Goal: Task Accomplishment & Management: Use online tool/utility

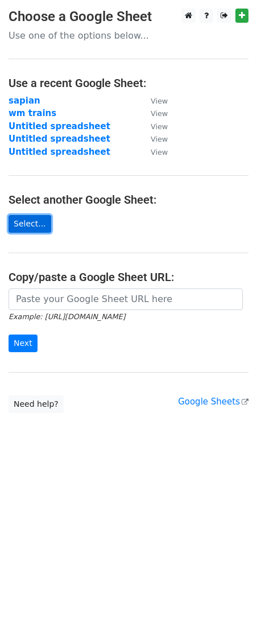
click at [20, 222] on link "Select..." at bounding box center [30, 224] width 43 height 18
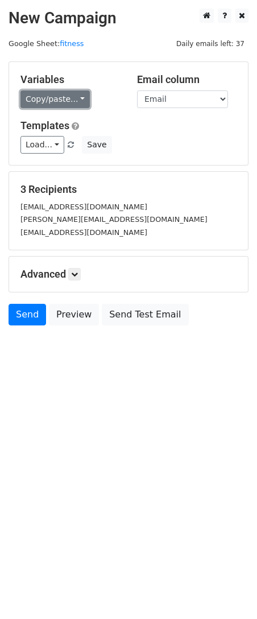
click at [70, 99] on link "Copy/paste..." at bounding box center [54, 99] width 69 height 18
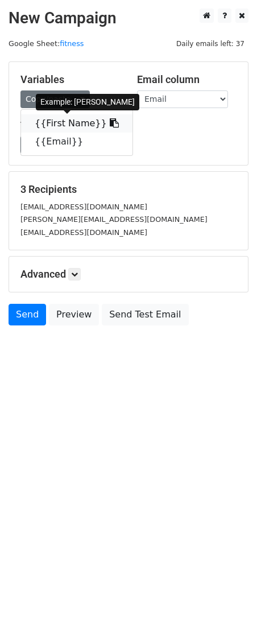
click at [110, 119] on icon at bounding box center [114, 122] width 9 height 9
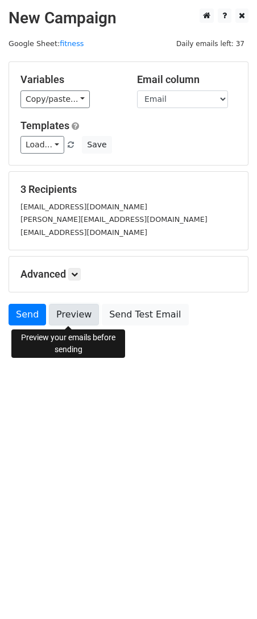
click at [71, 308] on link "Preview" at bounding box center [74, 315] width 50 height 22
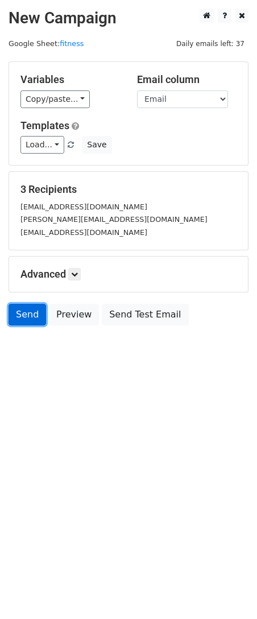
click at [34, 314] on link "Send" at bounding box center [28, 315] width 38 height 22
